Goal: Task Accomplishment & Management: Use online tool/utility

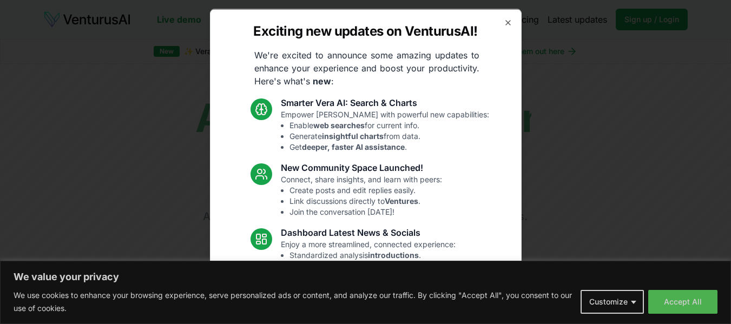
drag, startPoint x: 499, startPoint y: 22, endPoint x: 502, endPoint y: 35, distance: 13.4
click at [504, 22] on icon "button" at bounding box center [508, 22] width 9 height 9
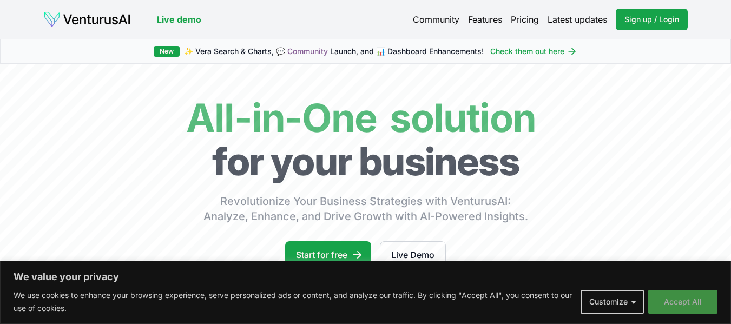
click at [681, 300] on button "Accept All" at bounding box center [682, 302] width 69 height 24
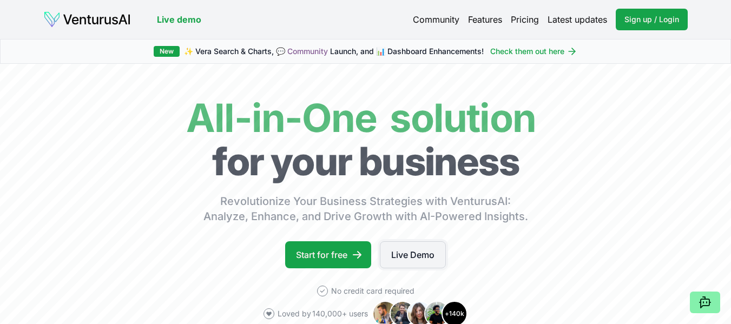
click at [400, 254] on link "Live Demo" at bounding box center [413, 254] width 66 height 27
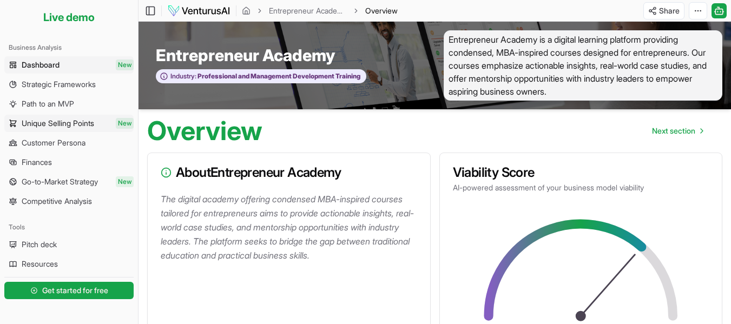
click at [34, 122] on span "Unique Selling Points" at bounding box center [58, 123] width 73 height 11
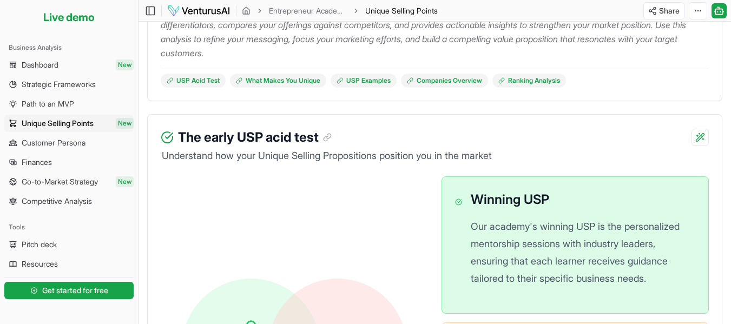
scroll to position [411, 0]
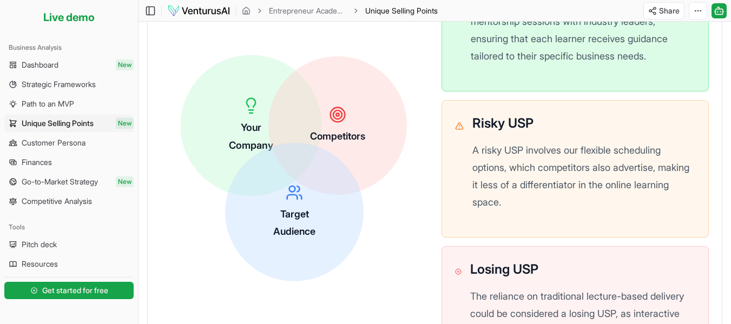
click at [259, 116] on div "Your Company" at bounding box center [251, 125] width 44 height 57
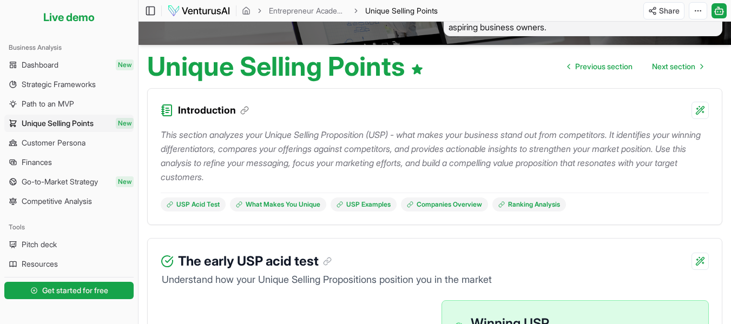
scroll to position [0, 0]
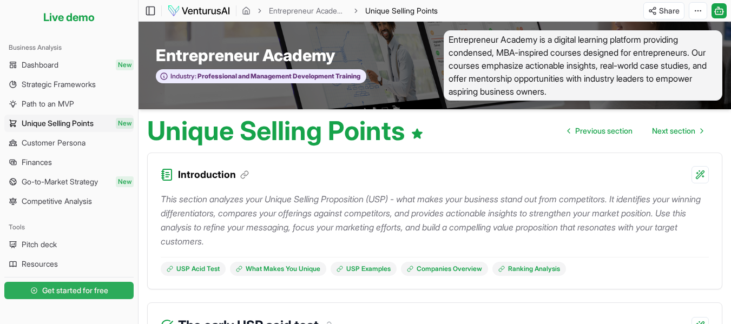
click at [55, 291] on span "Get started for free" at bounding box center [75, 290] width 66 height 11
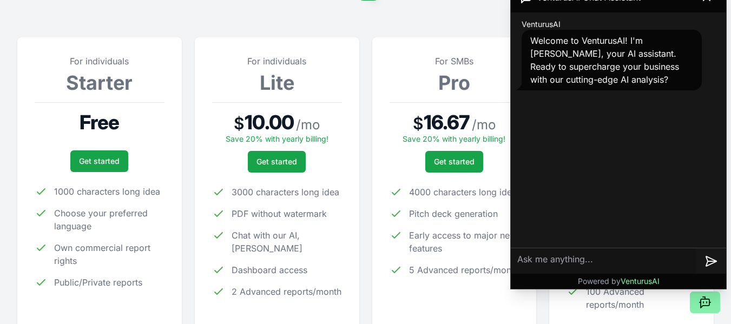
scroll to position [141, 0]
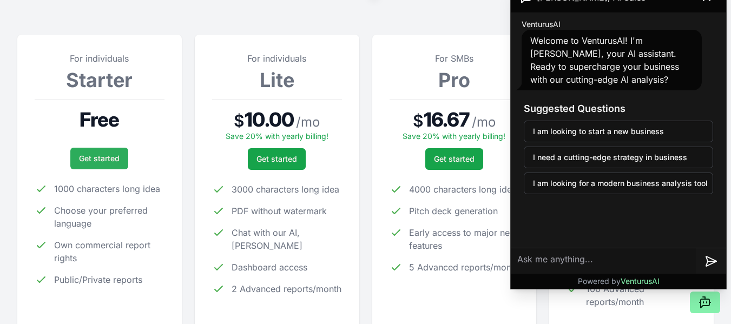
click at [94, 162] on link "Get started" at bounding box center [99, 159] width 58 height 22
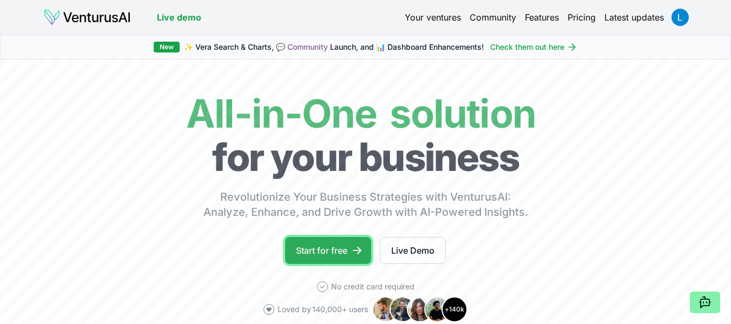
click at [337, 247] on link "Start for free" at bounding box center [328, 250] width 86 height 27
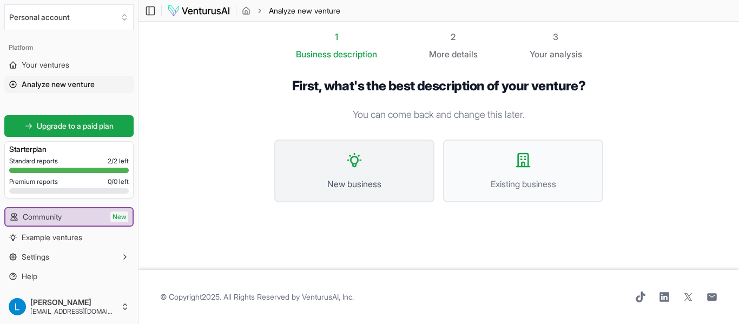
click at [359, 164] on icon at bounding box center [354, 159] width 17 height 17
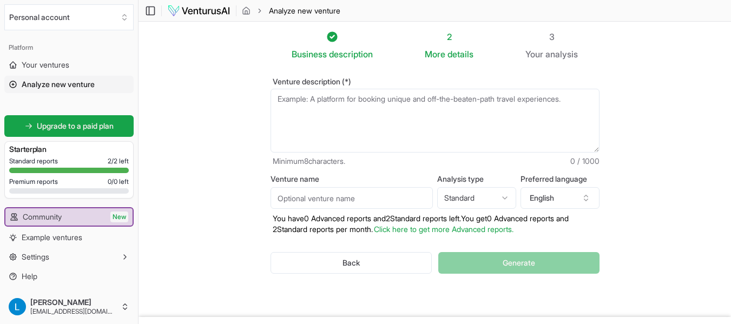
click at [324, 86] on div "Venture description (*) Minimum 8 characters. 0 / 1000" at bounding box center [435, 122] width 329 height 89
click at [313, 106] on textarea "Venture description (*)" at bounding box center [435, 121] width 329 height 64
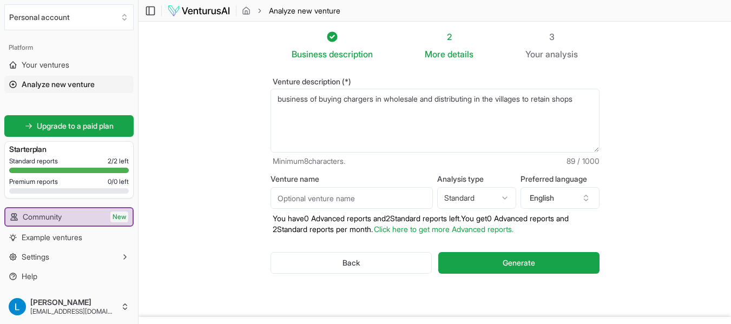
type textarea "business of buying chargers in wholesale and distributing in the villages to re…"
click at [392, 200] on input "Venture name" at bounding box center [352, 198] width 162 height 22
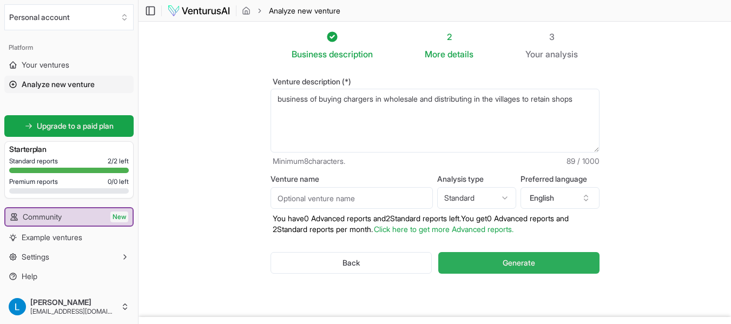
click at [543, 262] on button "Generate" at bounding box center [518, 263] width 161 height 22
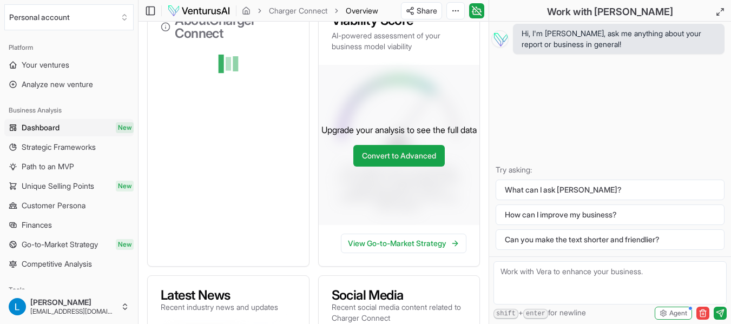
scroll to position [160, 0]
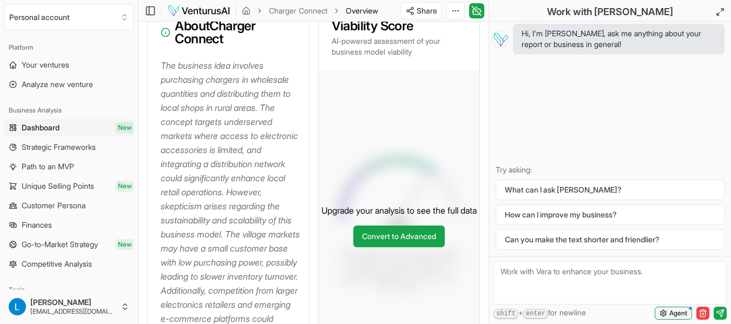
click at [687, 308] on button "Agent" at bounding box center [673, 313] width 37 height 13
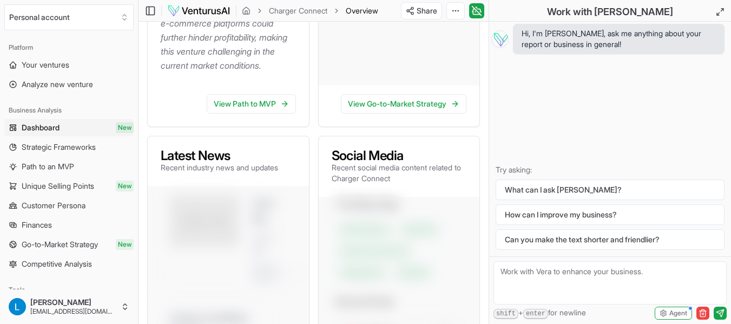
scroll to position [445, 0]
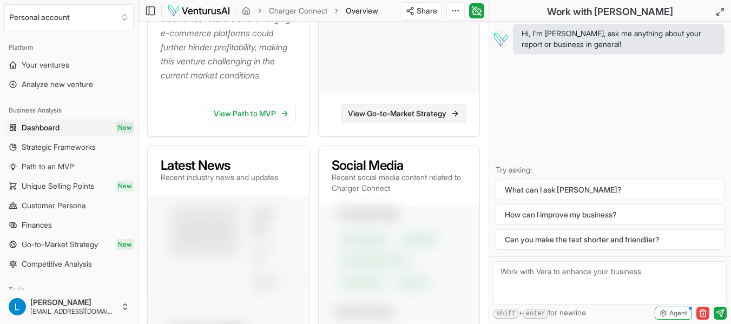
click at [387, 123] on link "View Go-to-Market Strategy" at bounding box center [404, 113] width 126 height 19
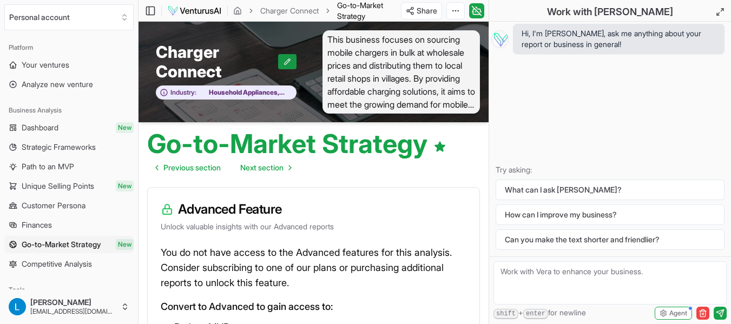
click at [282, 61] on button at bounding box center [287, 61] width 18 height 15
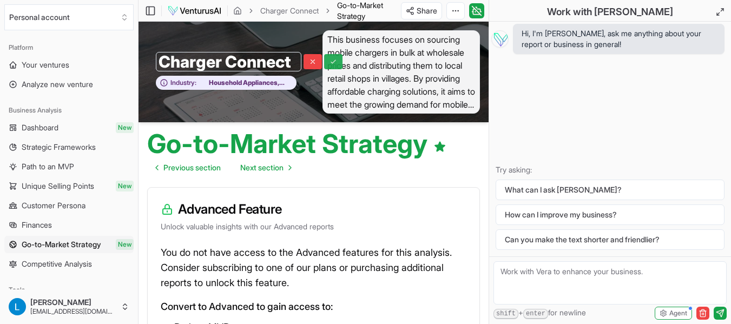
click at [333, 60] on icon at bounding box center [333, 62] width 8 height 8
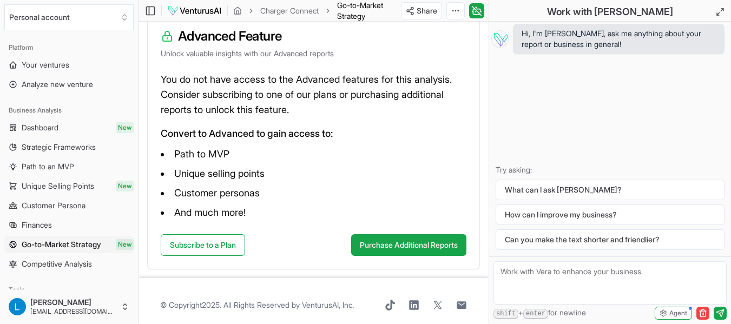
scroll to position [181, 0]
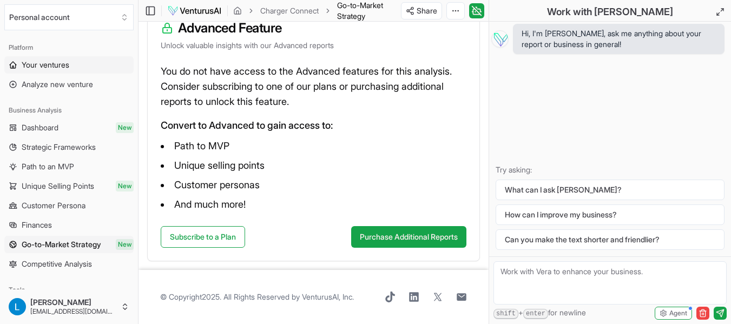
click at [44, 63] on span "Your ventures" at bounding box center [46, 65] width 48 height 11
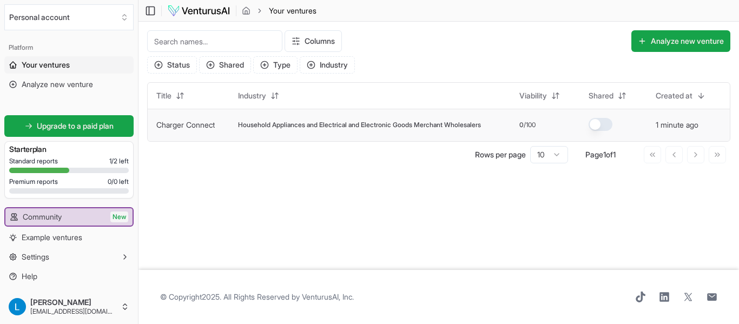
click at [378, 129] on td "Household Appliances and Electrical and Electronic Goods Merchant Wholesalers" at bounding box center [369, 125] width 281 height 32
click at [378, 126] on span "Household Appliances and Electrical and Electronic Goods Merchant Wholesalers" at bounding box center [359, 125] width 243 height 9
click at [661, 40] on button "Analyze new venture" at bounding box center [680, 41] width 99 height 22
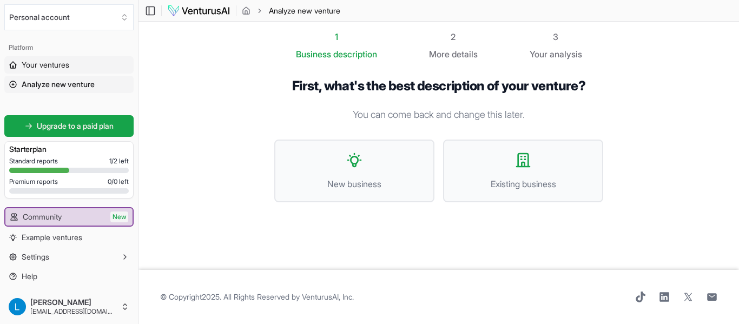
click at [61, 69] on span "Your ventures" at bounding box center [46, 65] width 48 height 11
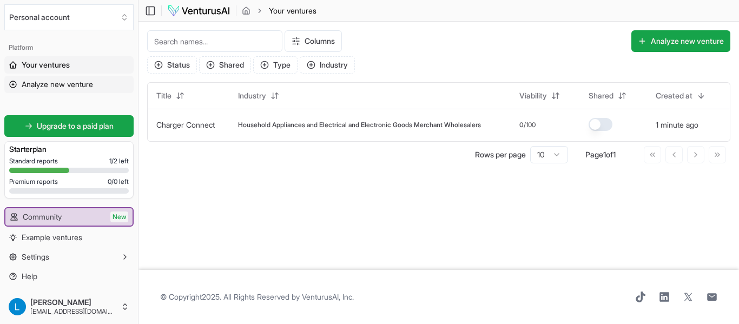
click at [72, 84] on span "Analyze new venture" at bounding box center [57, 84] width 71 height 11
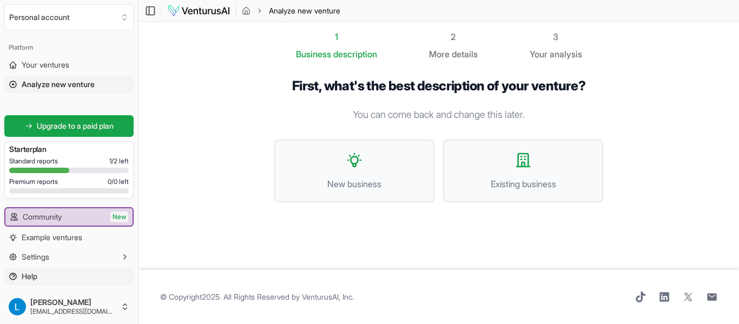
click at [32, 274] on span "Help" at bounding box center [30, 276] width 16 height 11
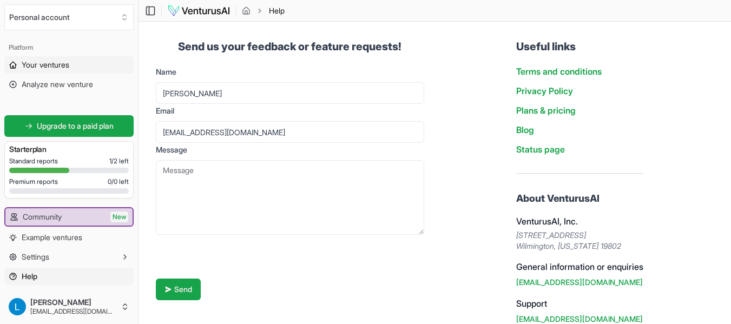
click at [69, 64] on span "Your ventures" at bounding box center [46, 65] width 48 height 11
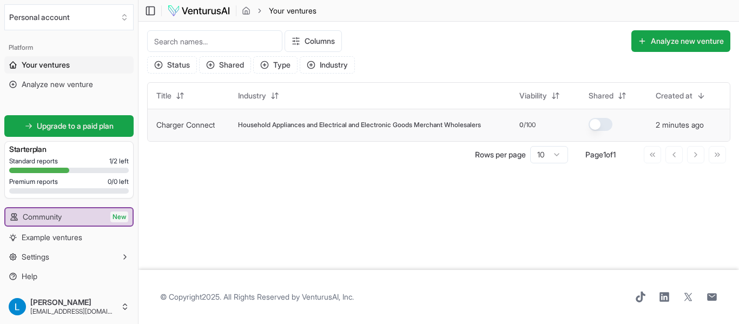
click at [206, 125] on link "Charger Connect" at bounding box center [185, 124] width 58 height 9
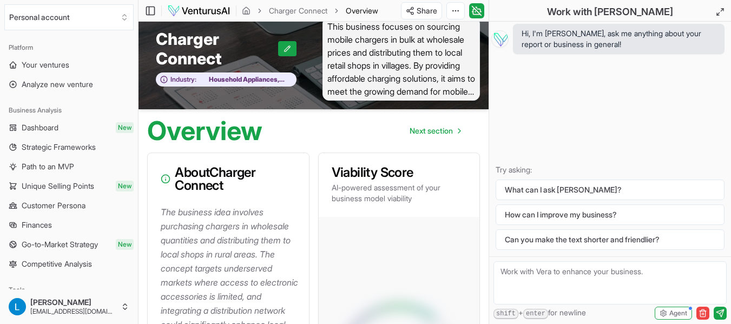
scroll to position [27, 0]
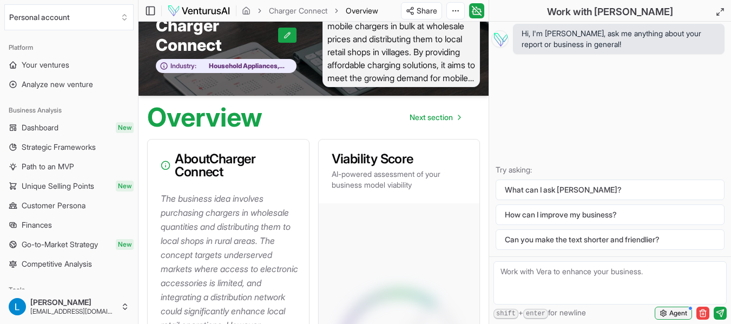
click at [690, 307] on span "button" at bounding box center [690, 308] width 4 height 4
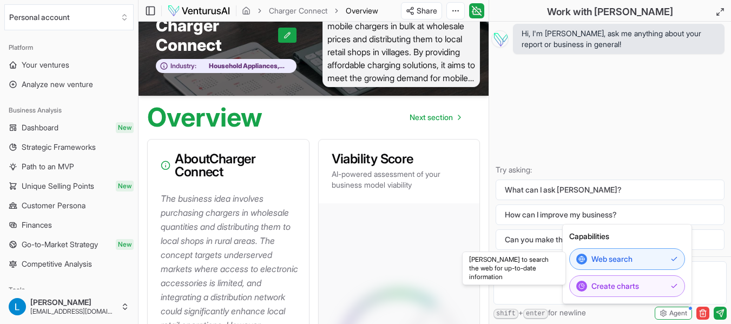
click at [588, 89] on div "Hi, I'm Vera, ask me anything about your report or business in general! Try ask…" at bounding box center [610, 139] width 242 height 235
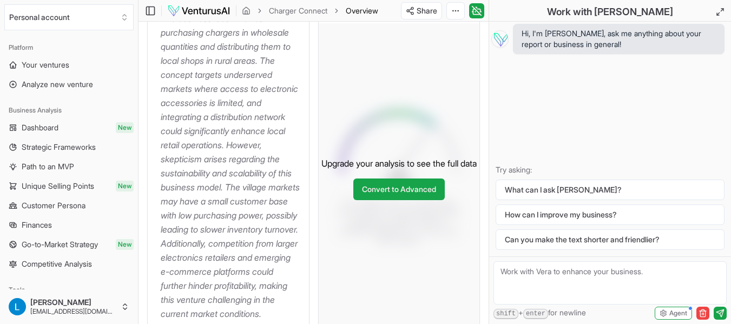
scroll to position [230, 0]
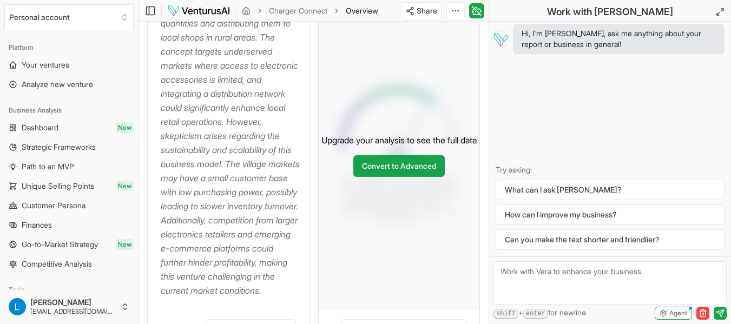
click at [518, 278] on textarea at bounding box center [609, 282] width 233 height 43
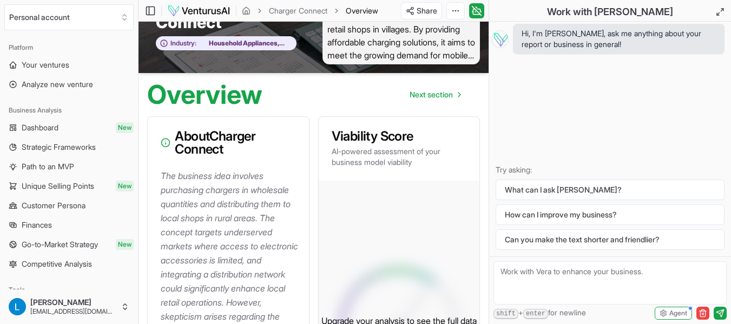
scroll to position [0, 0]
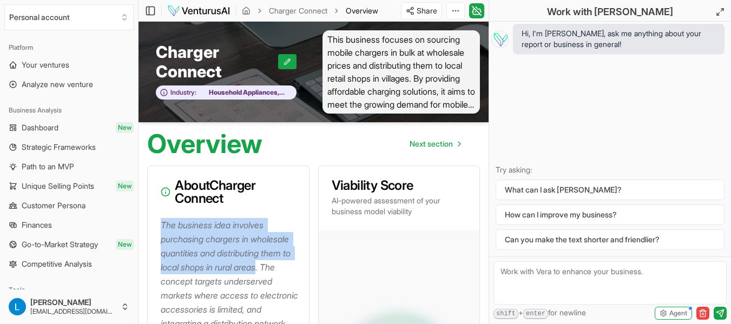
drag, startPoint x: 161, startPoint y: 220, endPoint x: 263, endPoint y: 273, distance: 115.2
copy p "The business idea involves purchasing chargers in wholesale quantities and dist…"
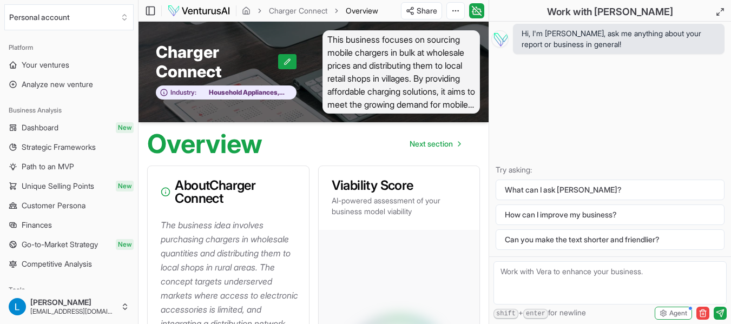
click at [520, 270] on textarea at bounding box center [609, 282] width 233 height 43
paste textarea "The business idea involves purchasing chargers in wholesale quantities and dist…"
type textarea "The business idea involves purchasing chargers in wholesale quantities and dist…"
click at [722, 314] on icon "submit" at bounding box center [719, 312] width 7 height 7
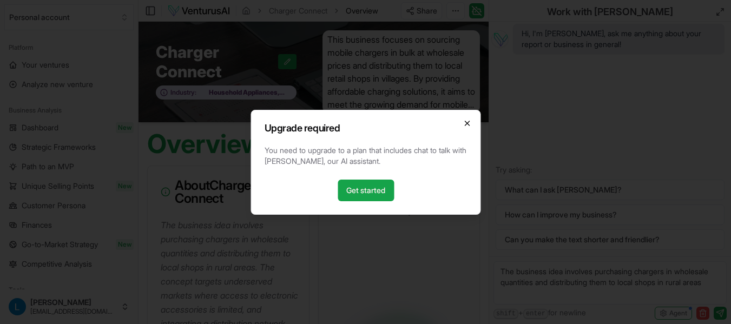
click at [467, 122] on icon "button" at bounding box center [467, 123] width 4 height 4
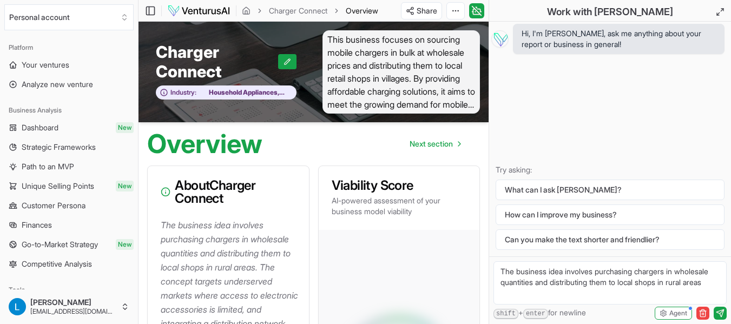
click at [715, 282] on textarea "The business idea involves purchasing chargers in wholesale quantities and dist…" at bounding box center [609, 282] width 233 height 43
click at [722, 314] on icon "submit" at bounding box center [719, 312] width 7 height 7
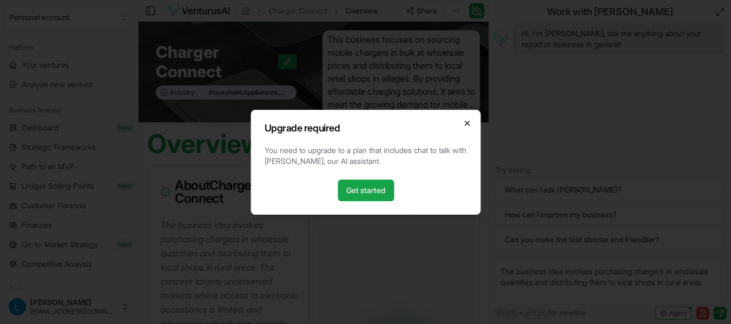
click at [465, 126] on icon "button" at bounding box center [467, 123] width 4 height 4
